Goal: Task Accomplishment & Management: Use online tool/utility

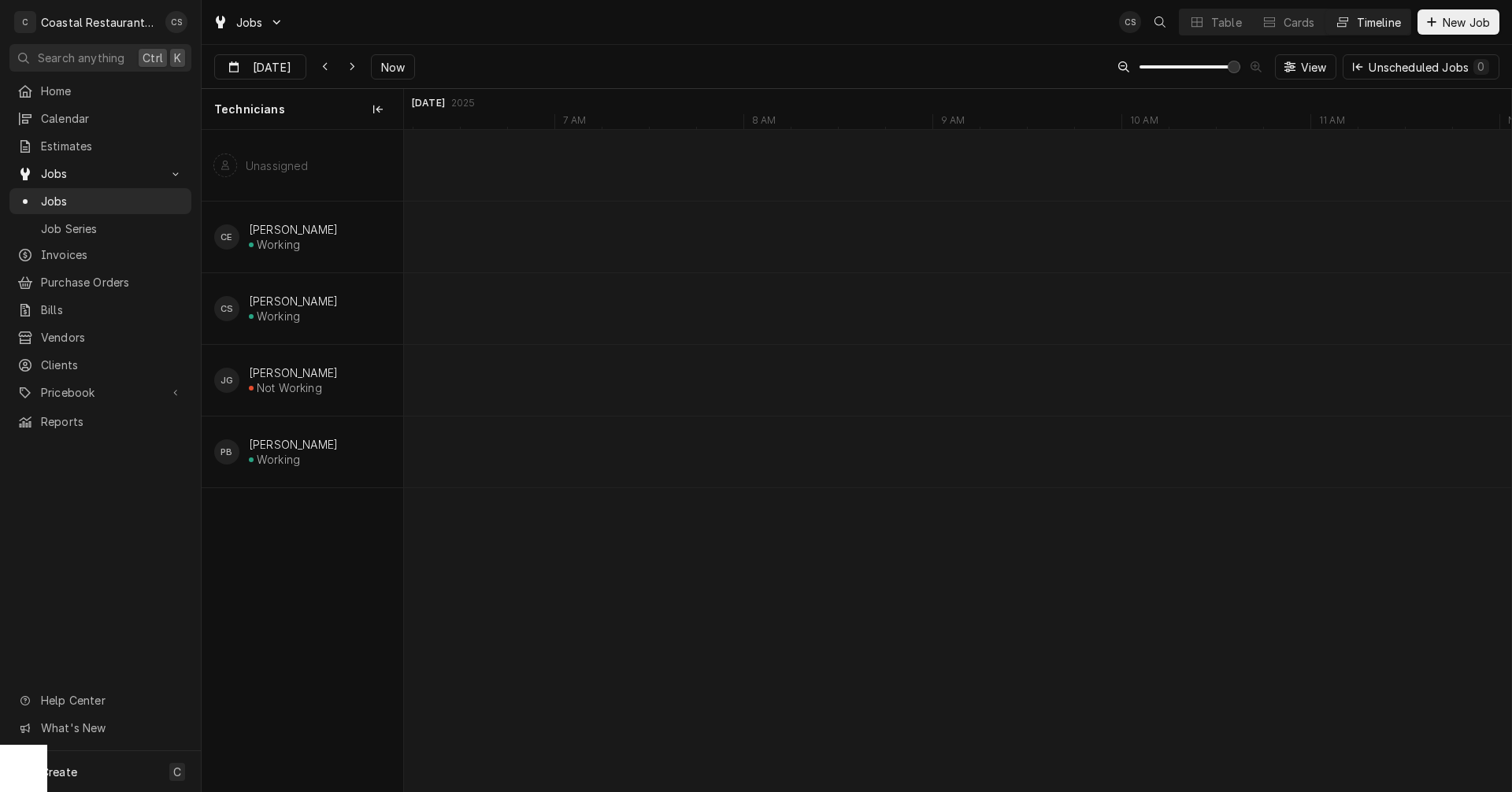
scroll to position [0, 31128]
click at [403, 70] on span "Now" at bounding box center [392, 67] width 30 height 16
click at [354, 65] on icon "Dynamic Content Wrapper" at bounding box center [352, 66] width 7 height 11
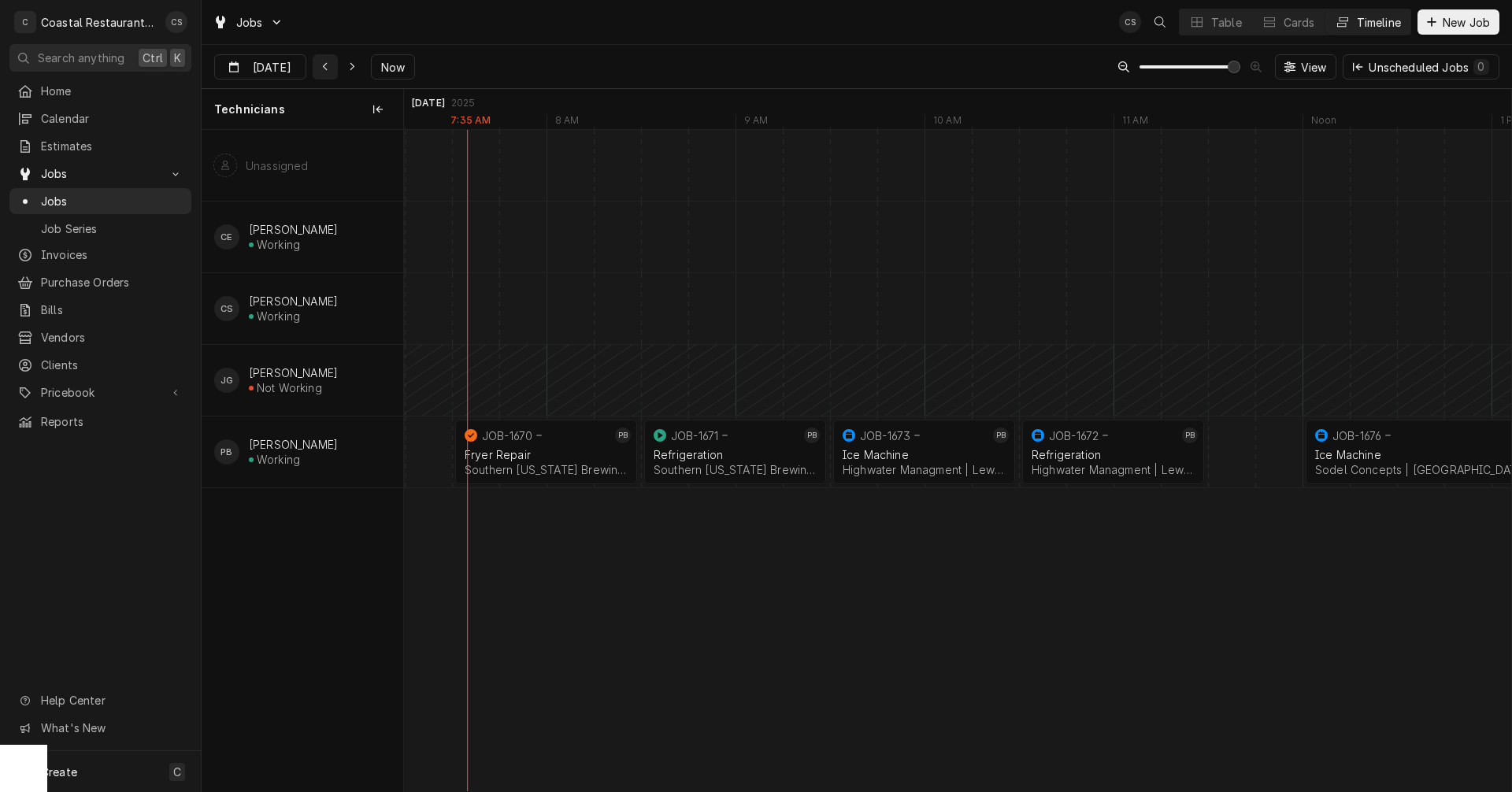
click at [328, 65] on icon "Dynamic Content Wrapper" at bounding box center [325, 66] width 7 height 11
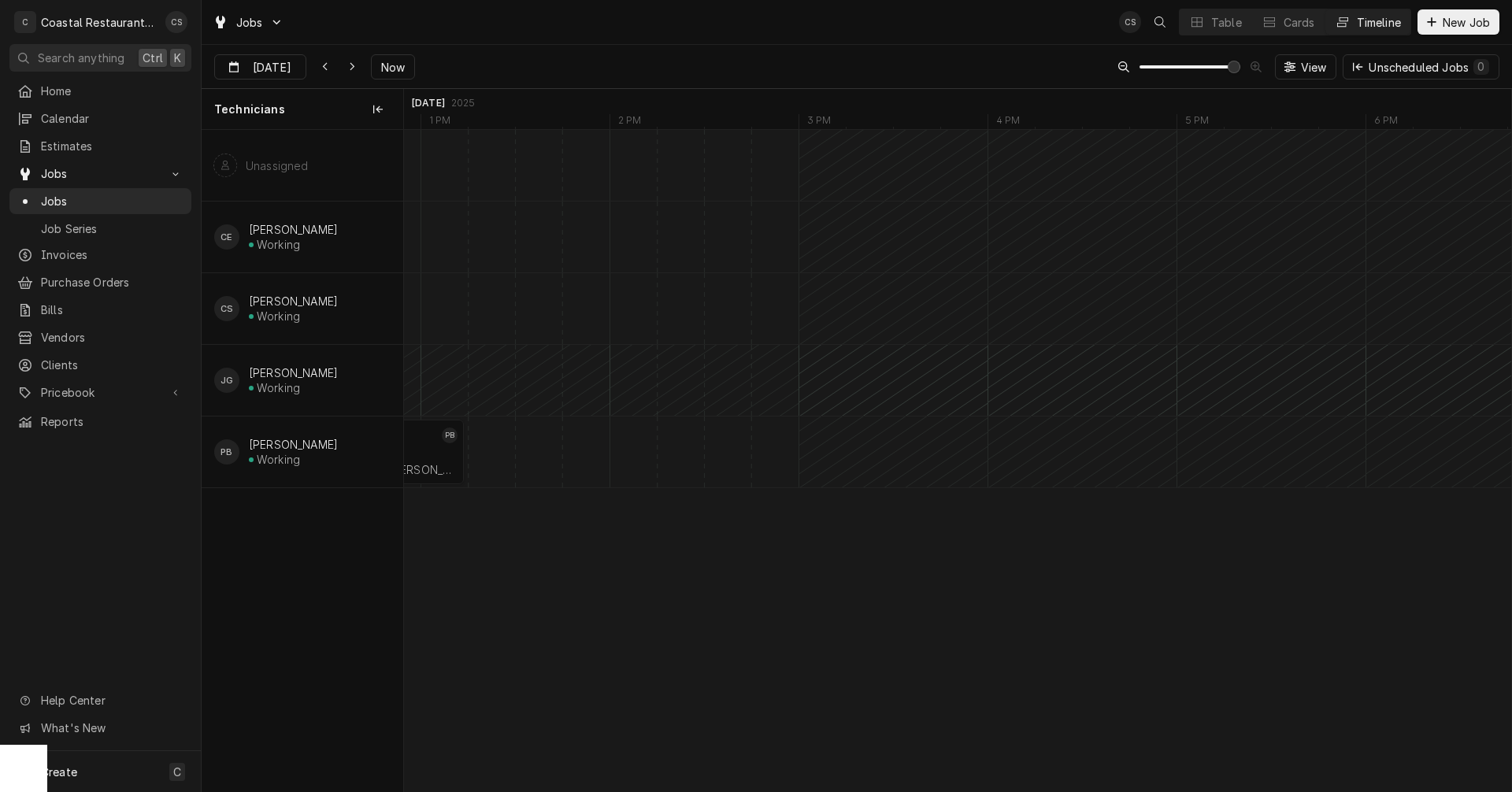
scroll to position [0, 14026]
click at [350, 65] on icon "Dynamic Content Wrapper" at bounding box center [352, 66] width 7 height 11
type input "[DATE]"
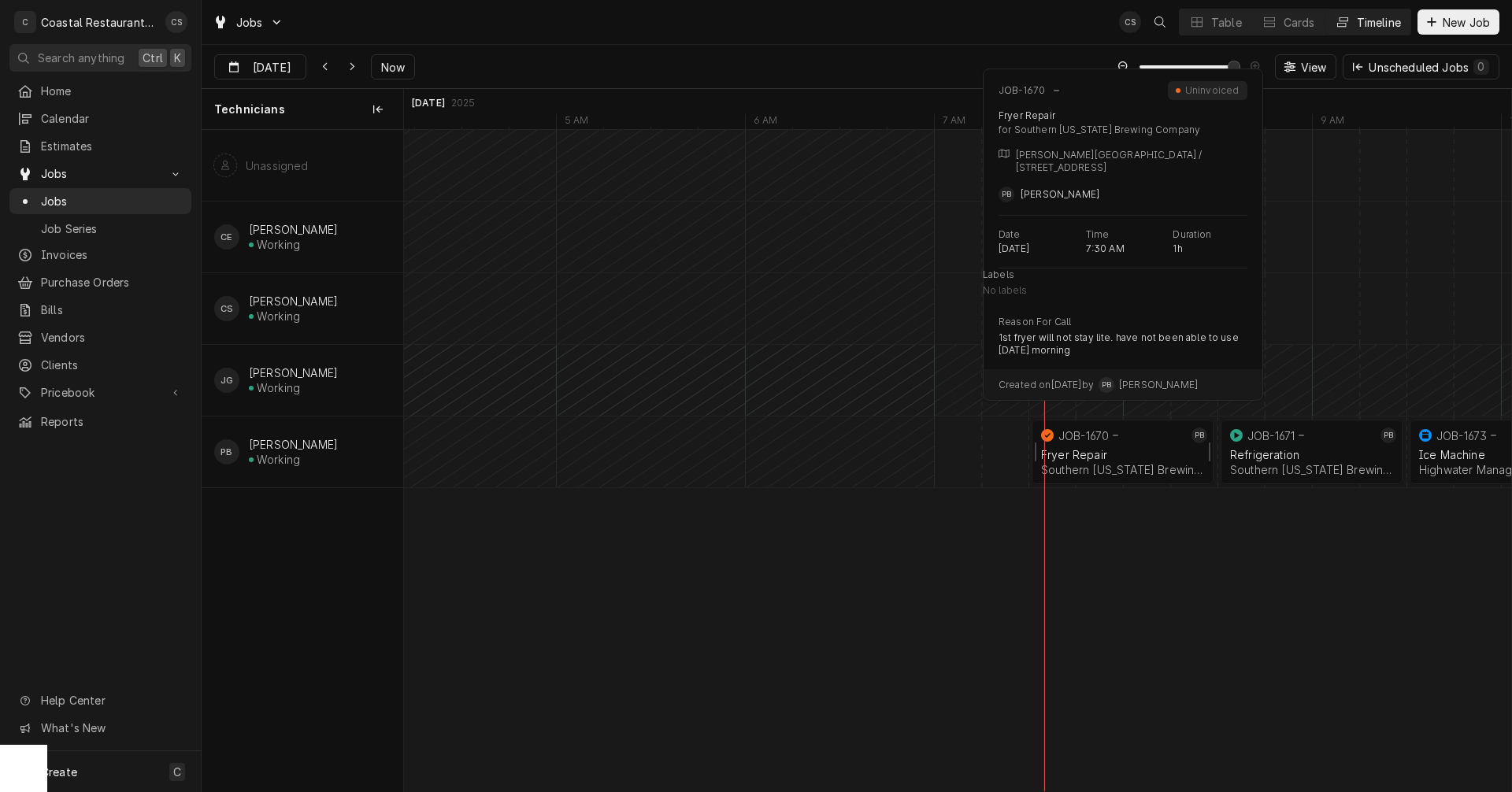
click at [1097, 459] on div "Fryer Repair" at bounding box center [1122, 455] width 163 height 14
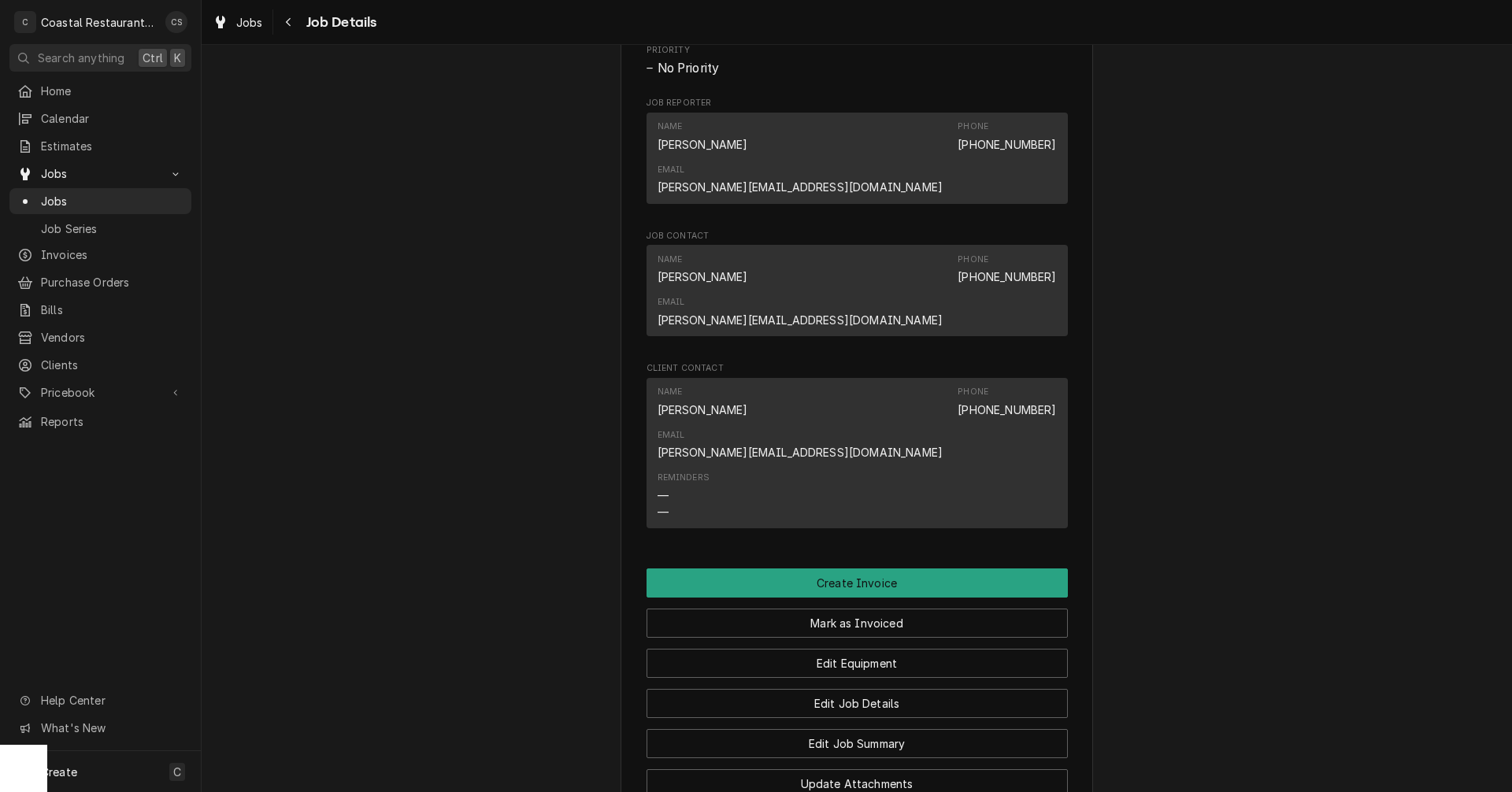
scroll to position [1024, 0]
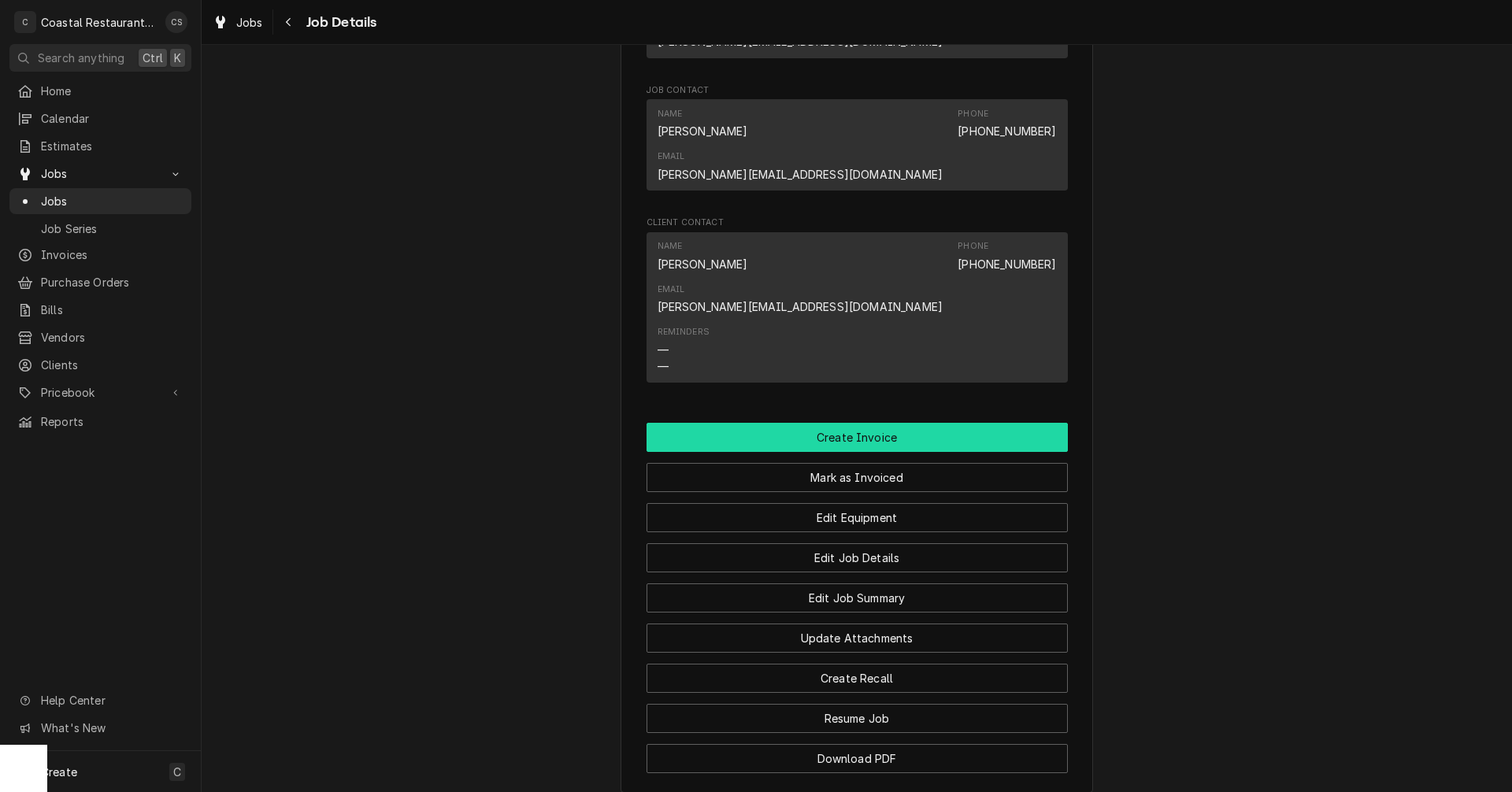
click at [848, 423] on button "Create Invoice" at bounding box center [857, 437] width 421 height 29
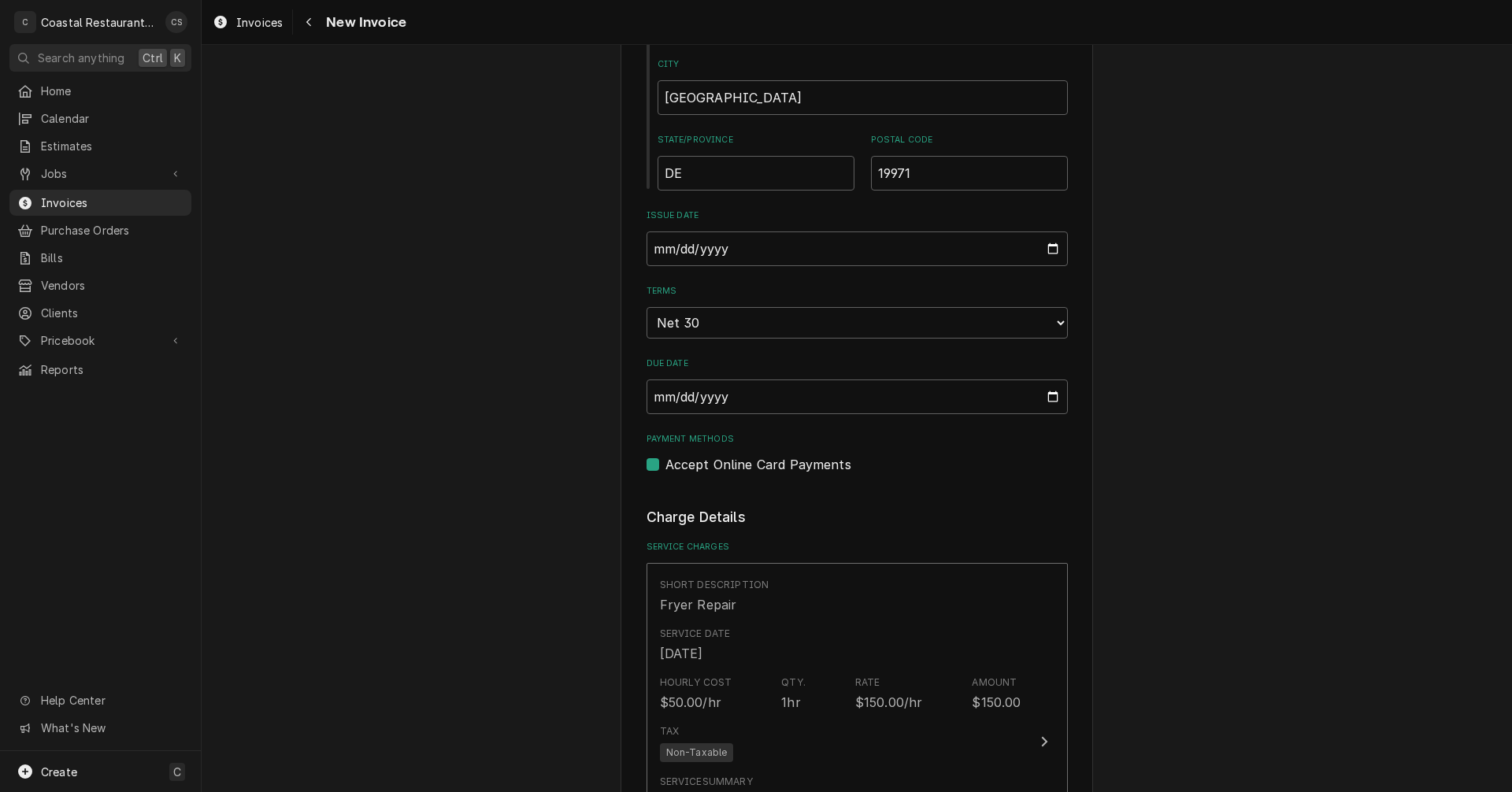
scroll to position [1024, 0]
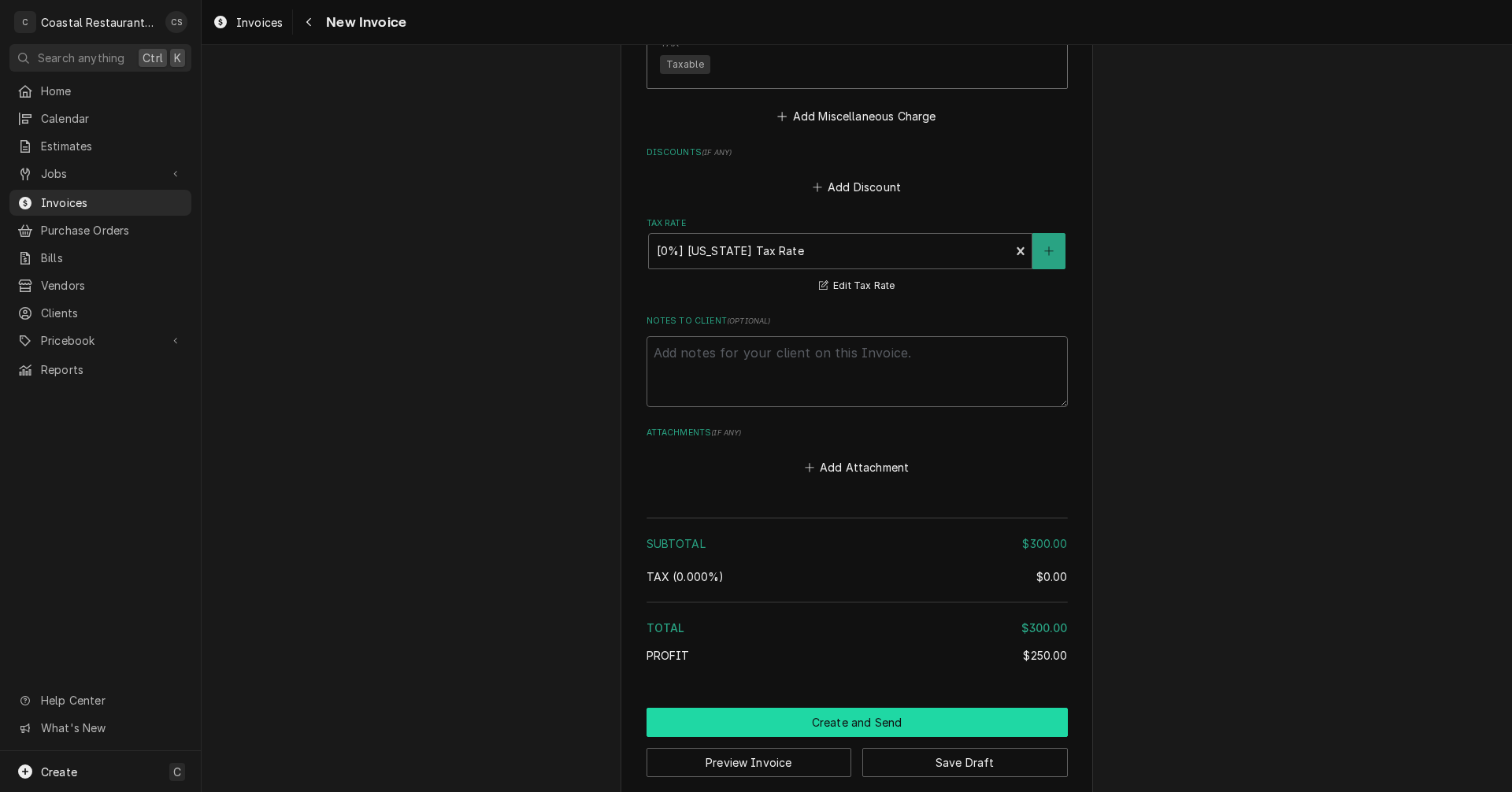
click at [867, 708] on button "Create and Send" at bounding box center [857, 722] width 421 height 29
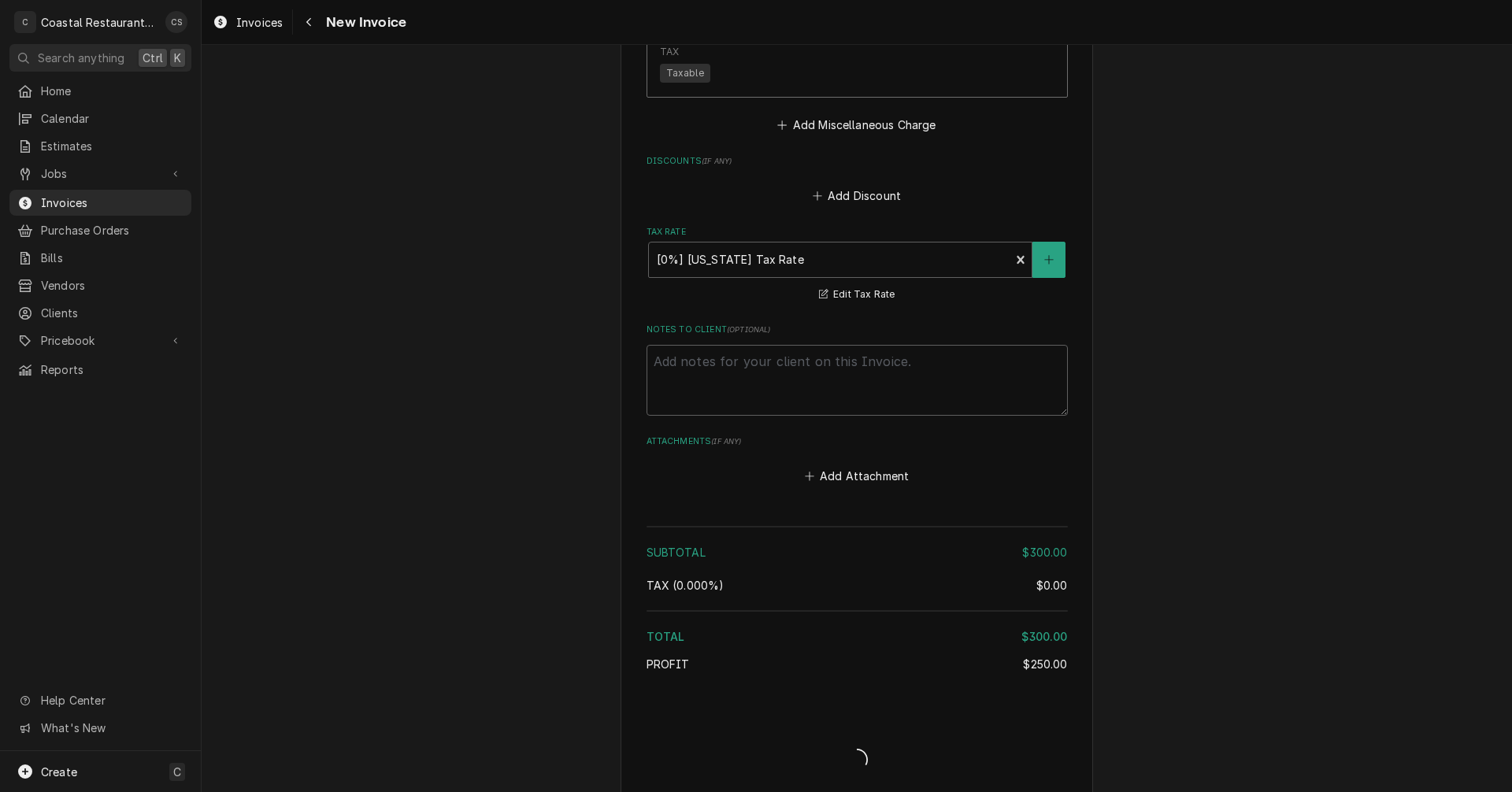
type textarea "x"
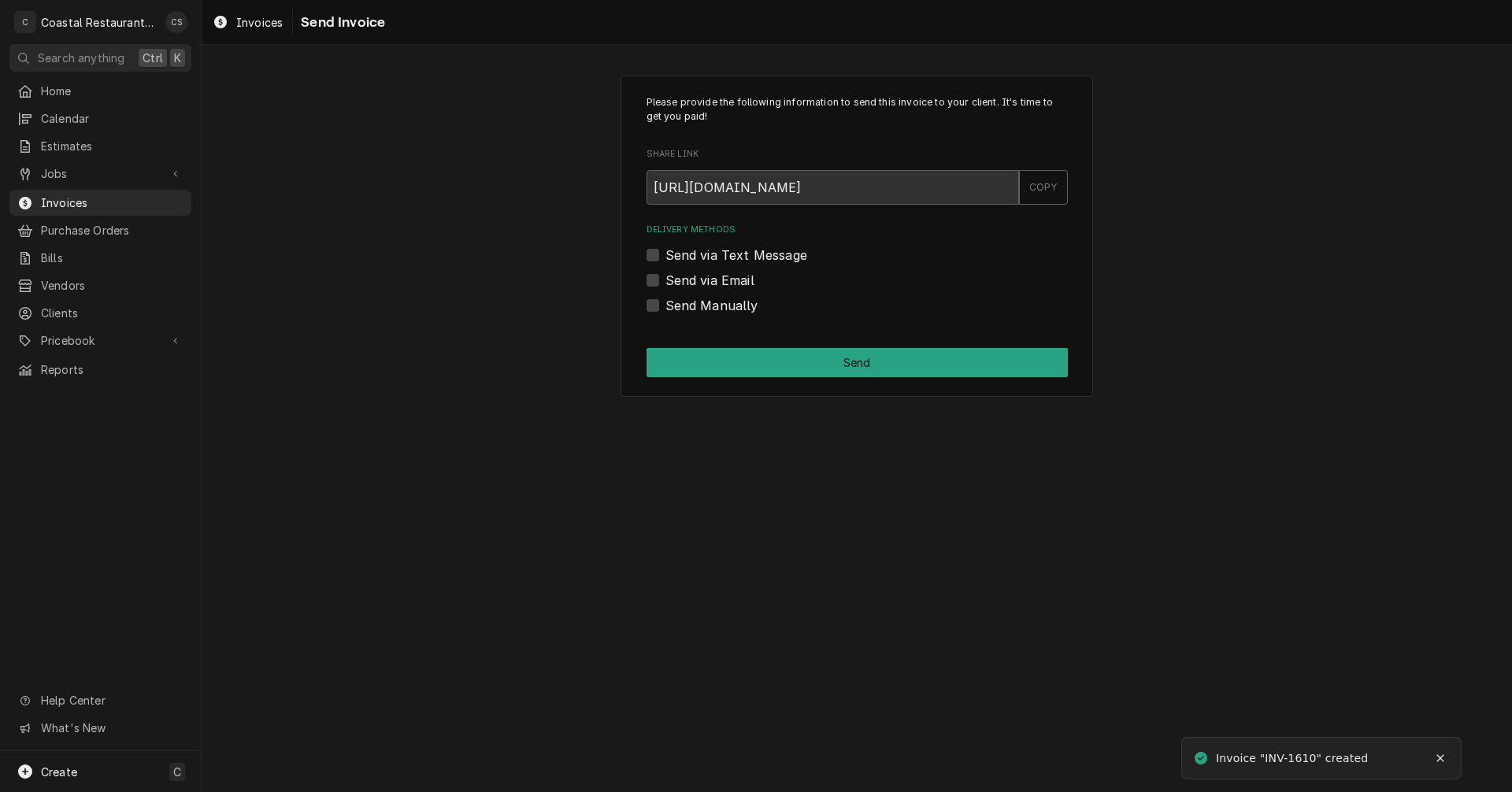
click at [666, 281] on label "Send via Email" at bounding box center [710, 280] width 89 height 19
click at [666, 281] on input "Send via Email" at bounding box center [876, 288] width 421 height 35
checkbox input "true"
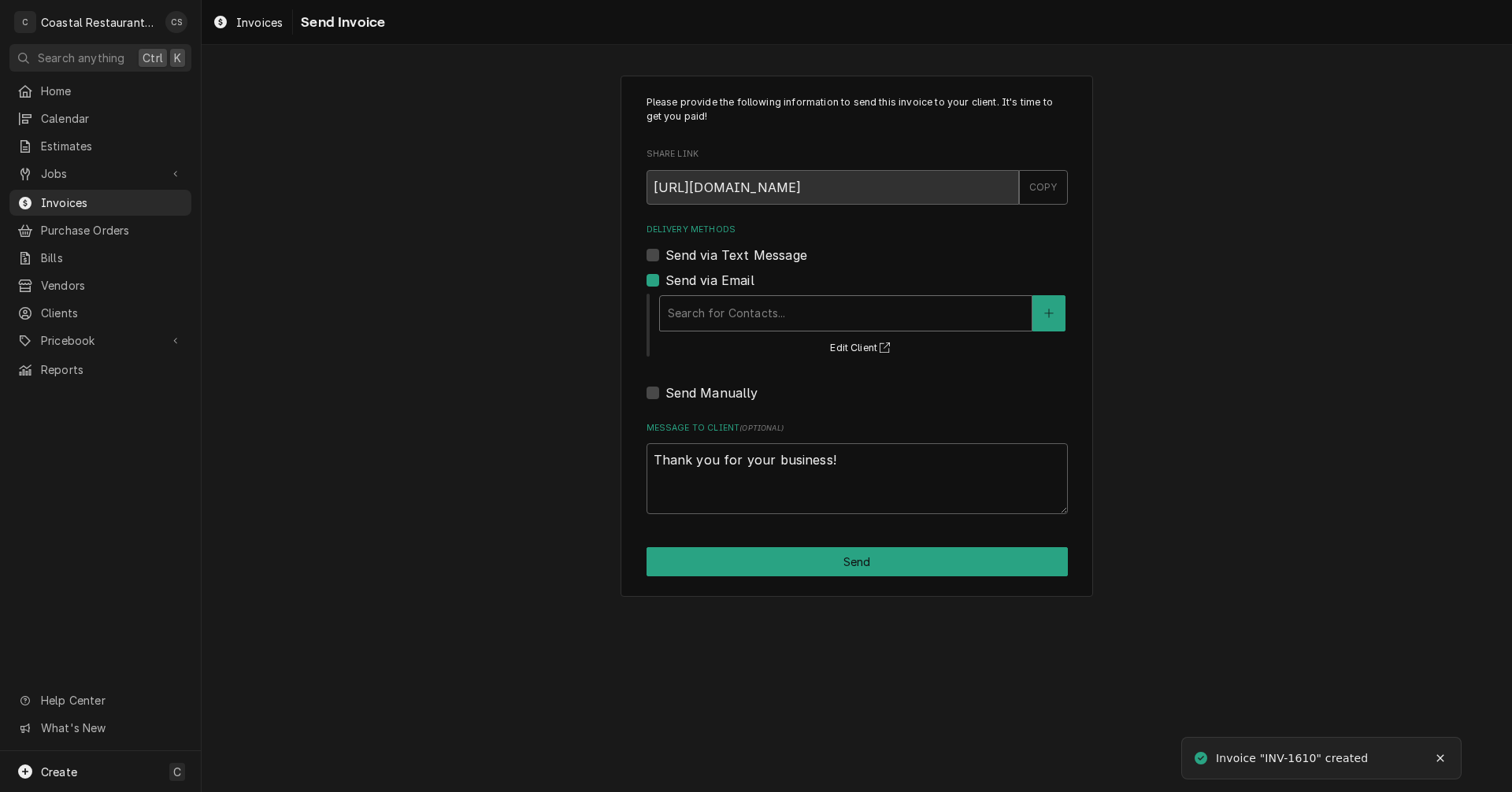
click at [705, 315] on div "Delivery Methods" at bounding box center [846, 312] width 356 height 28
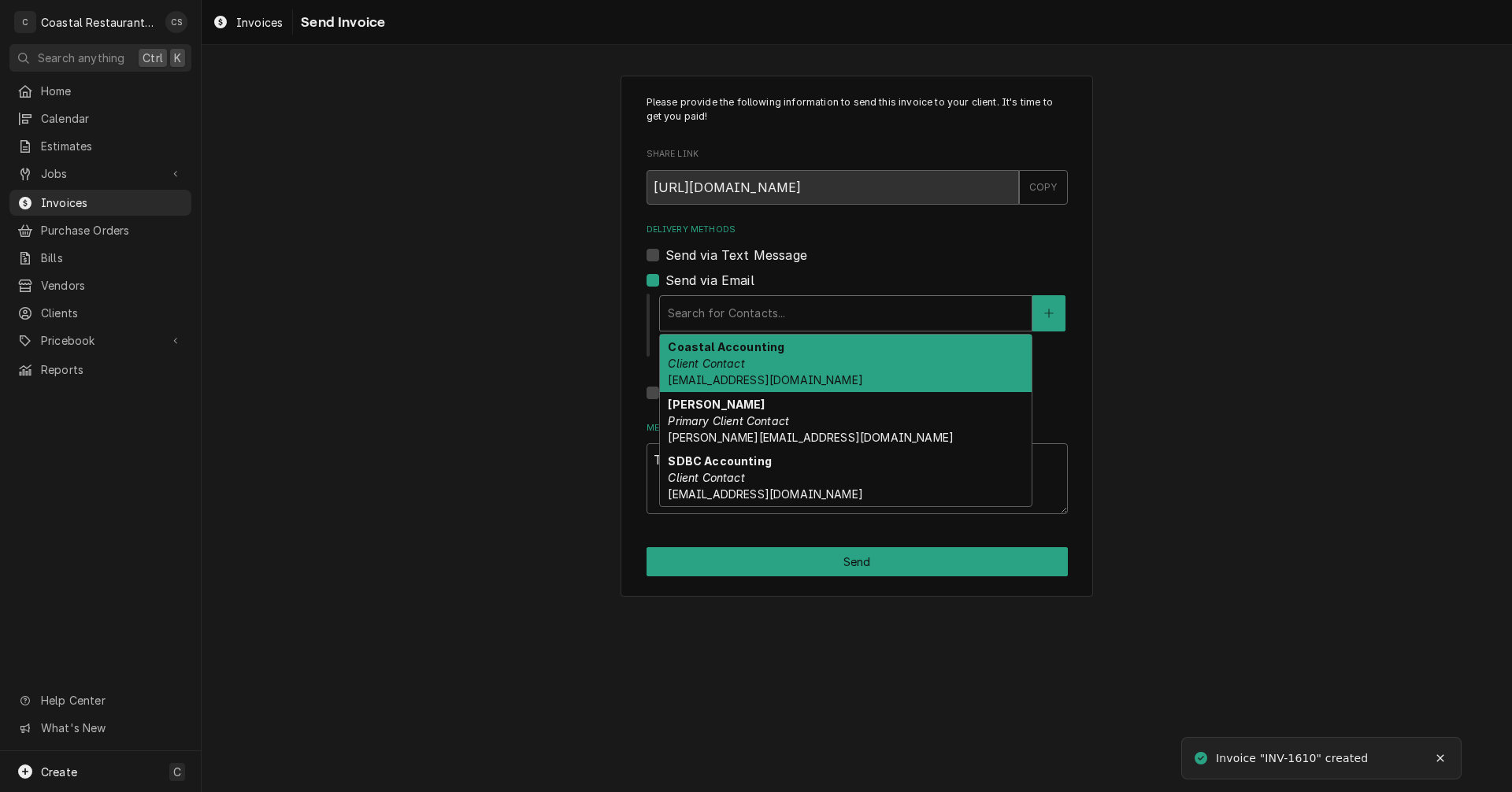
click at [714, 358] on em "Client Contact" at bounding box center [706, 363] width 76 height 14
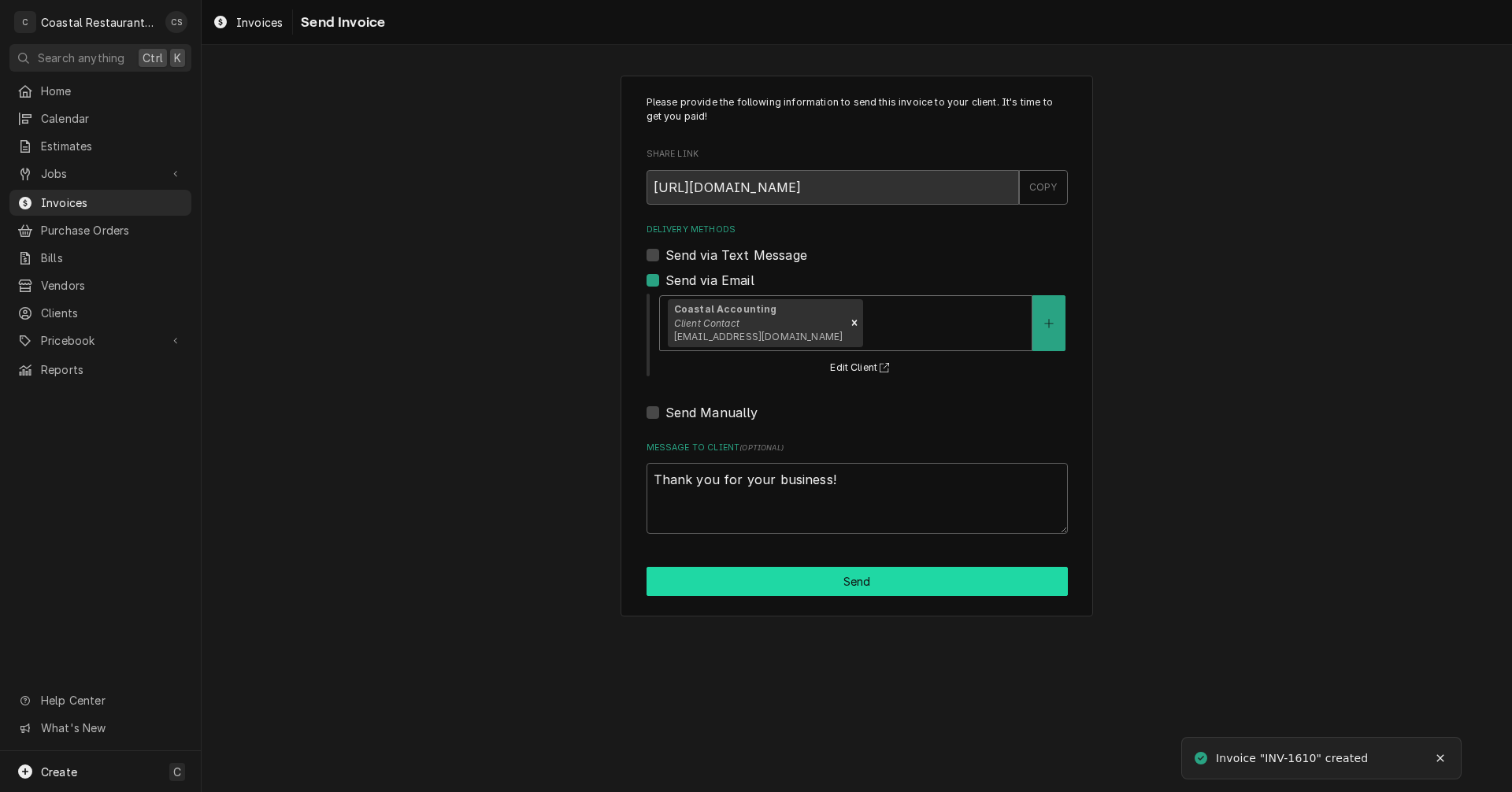
click at [796, 581] on button "Send" at bounding box center [857, 581] width 421 height 29
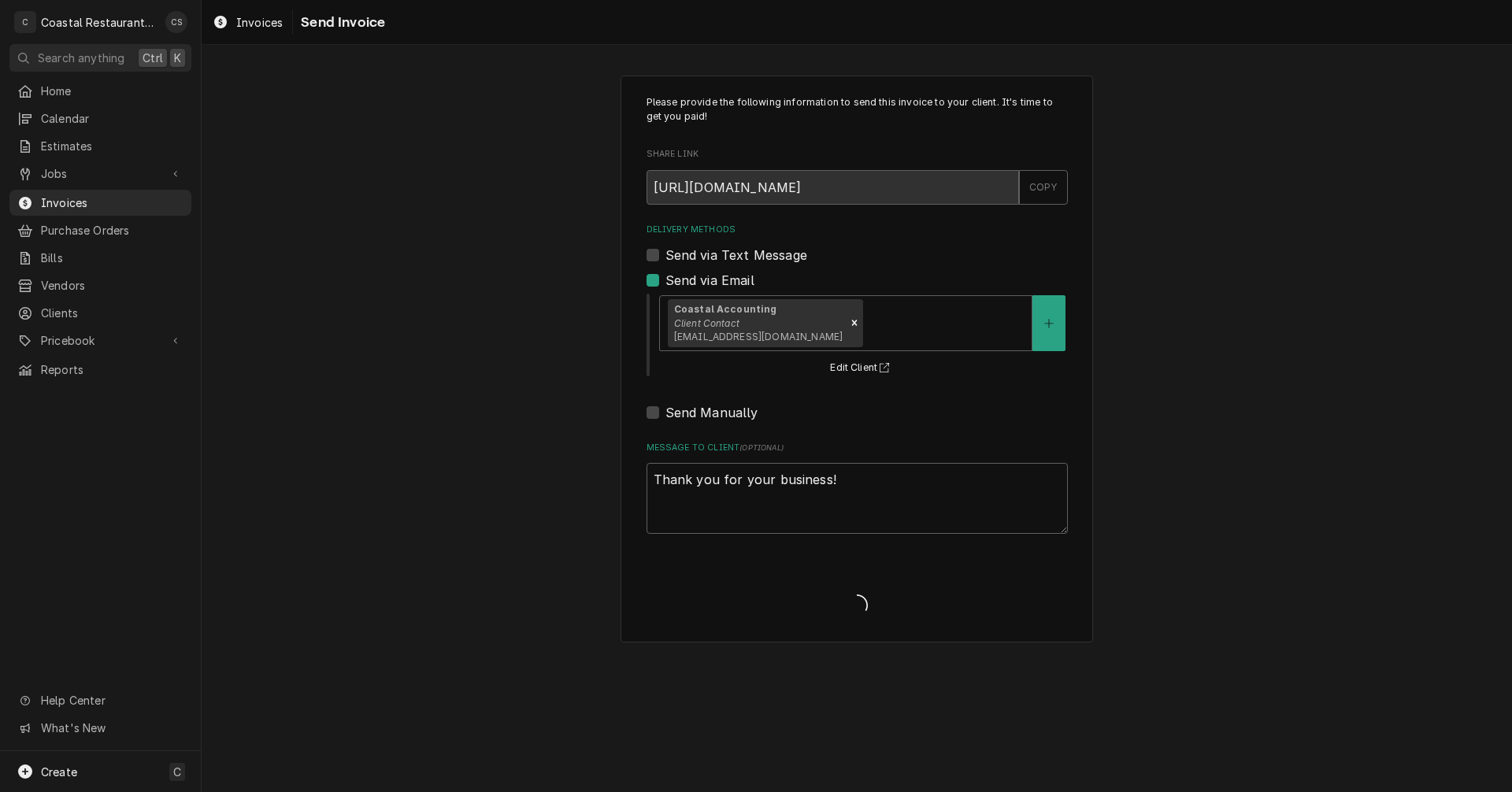
type textarea "x"
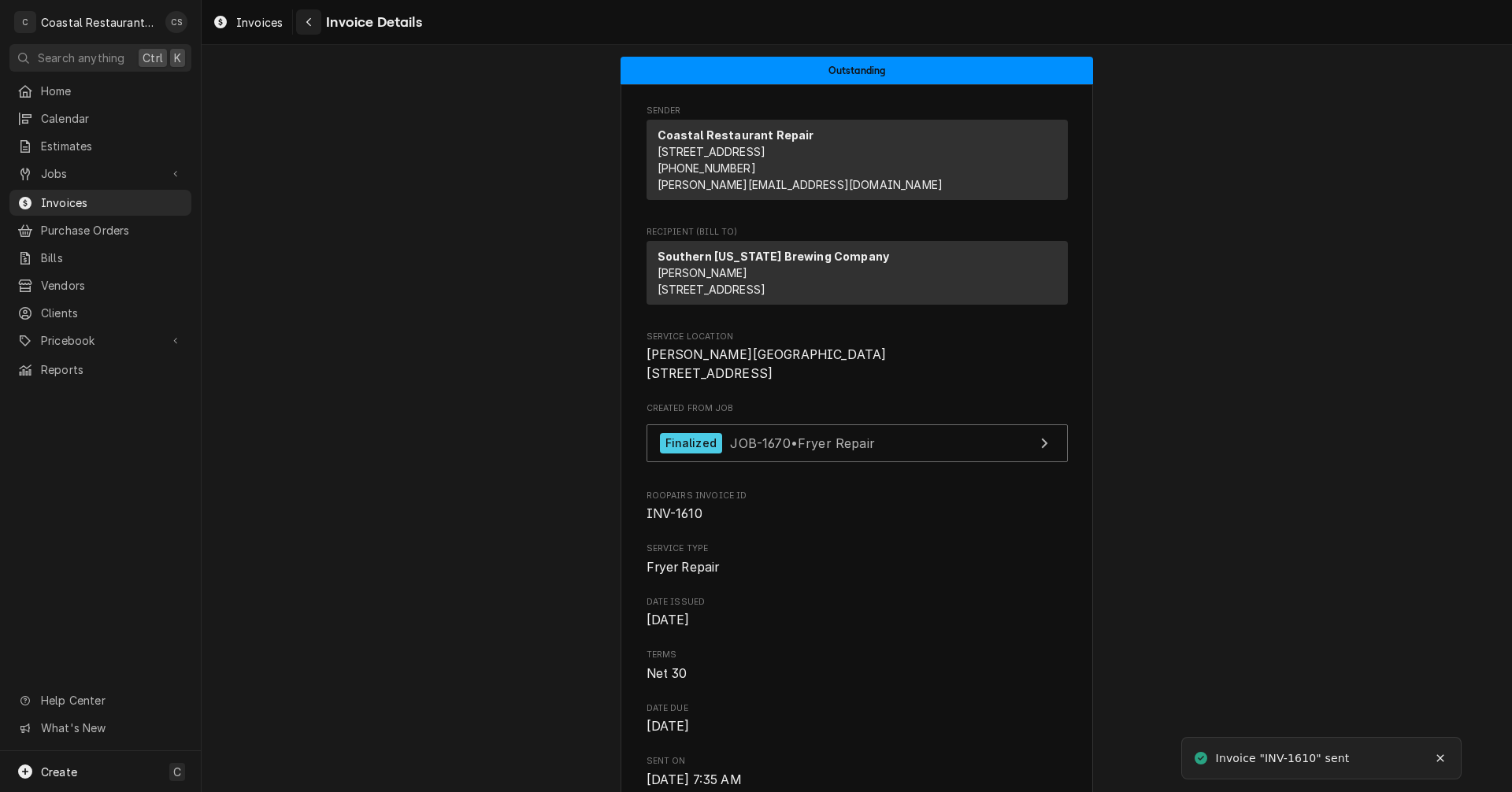
click at [310, 25] on icon "Navigate back" at bounding box center [309, 22] width 5 height 8
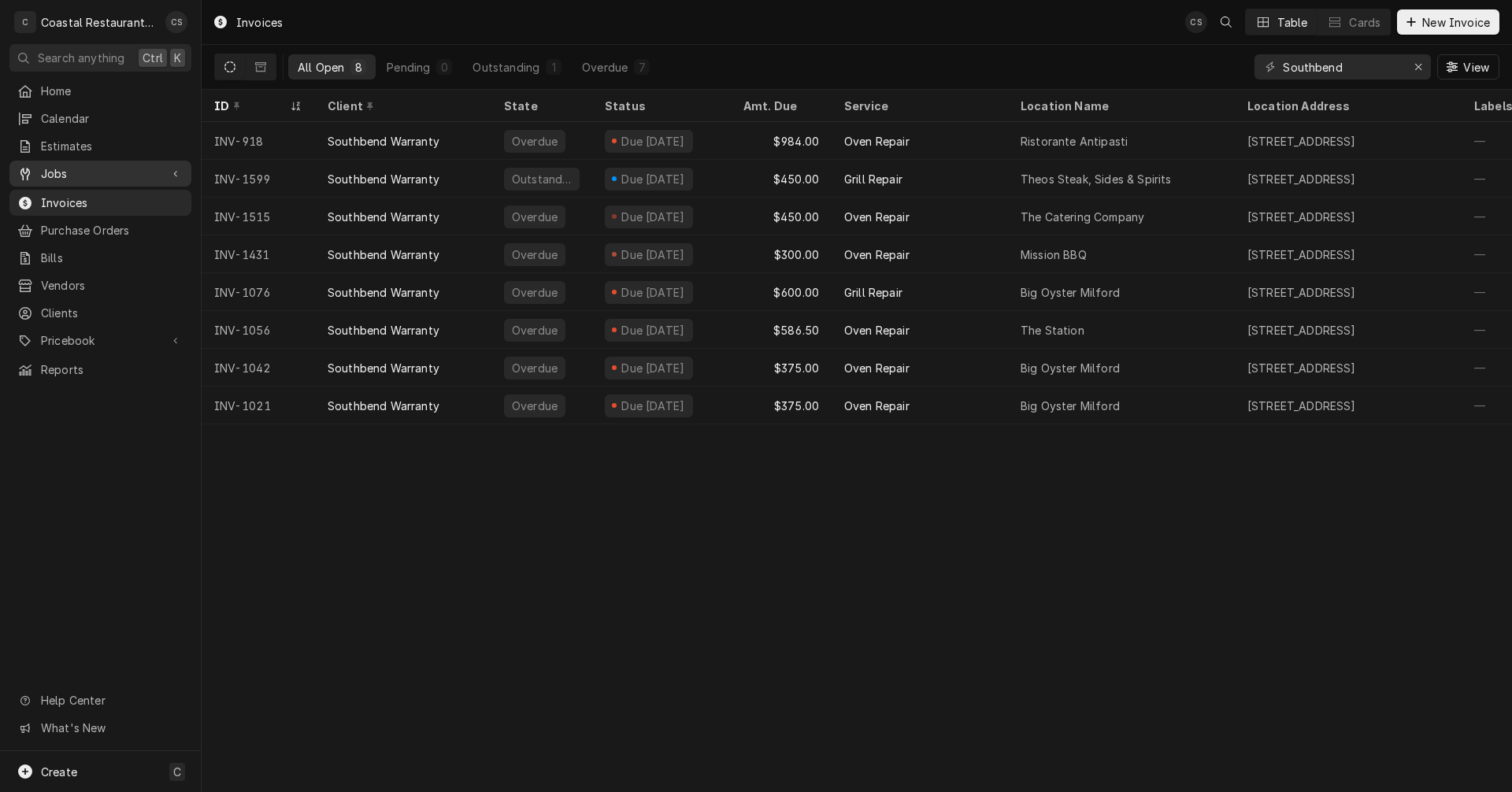
click at [89, 168] on span "Jobs" at bounding box center [100, 173] width 119 height 16
click at [84, 193] on span "Jobs" at bounding box center [112, 200] width 143 height 16
